Goal: Task Accomplishment & Management: Manage account settings

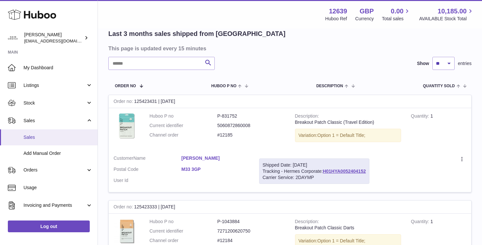
click at [52, 138] on span "Sales" at bounding box center [58, 137] width 69 height 6
click at [56, 153] on span "Add Manual Order" at bounding box center [58, 153] width 69 height 6
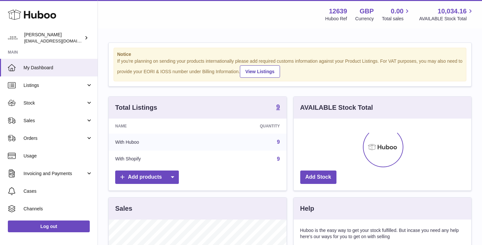
scroll to position [102, 178]
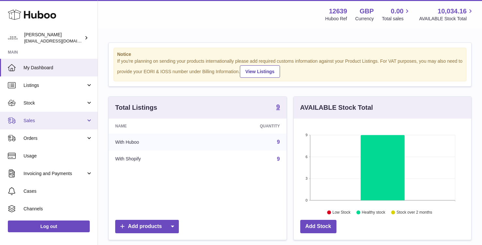
click at [64, 121] on span "Sales" at bounding box center [55, 121] width 62 height 6
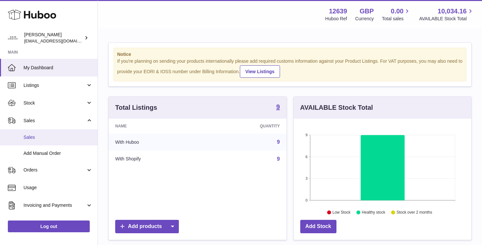
click at [61, 139] on span "Sales" at bounding box center [58, 137] width 69 height 6
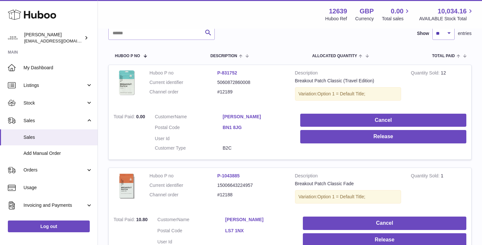
scroll to position [95, 0]
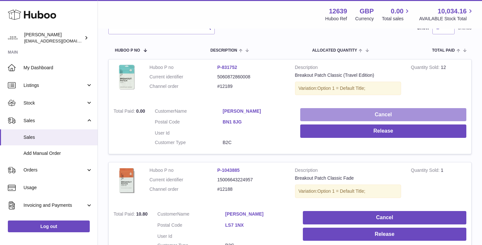
click at [372, 116] on button "Cancel" at bounding box center [383, 114] width 166 height 13
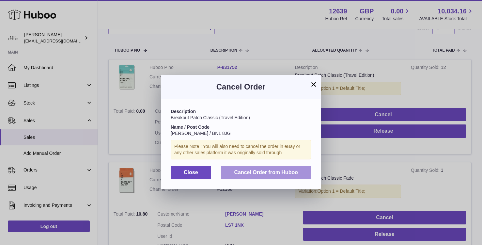
click at [286, 168] on button "Cancel Order from Huboo" at bounding box center [266, 172] width 90 height 13
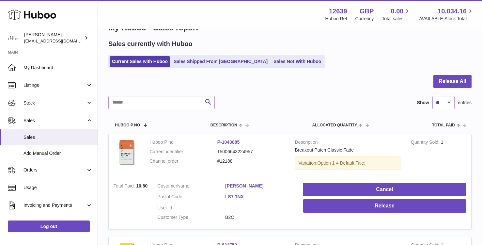
scroll to position [0, 0]
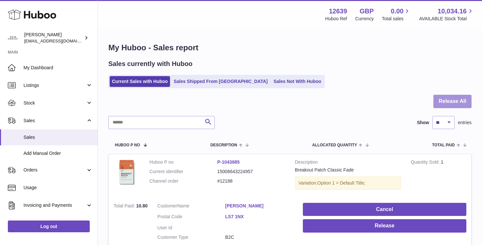
click at [449, 104] on button "Release All" at bounding box center [453, 101] width 38 height 13
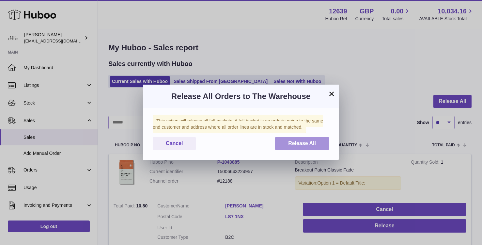
click at [316, 146] on span "Release All" at bounding box center [302, 143] width 28 height 6
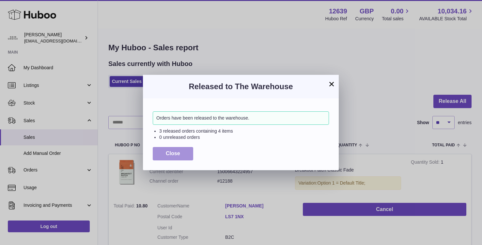
click at [183, 151] on button "Close" at bounding box center [173, 153] width 40 height 13
